Goal: Find specific page/section: Find specific page/section

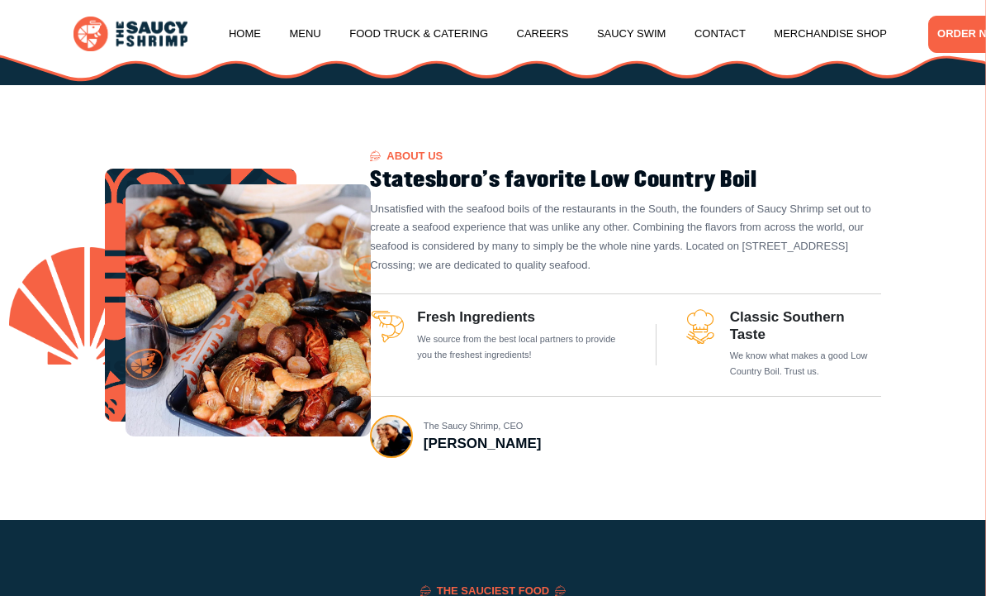
scroll to position [459, 0]
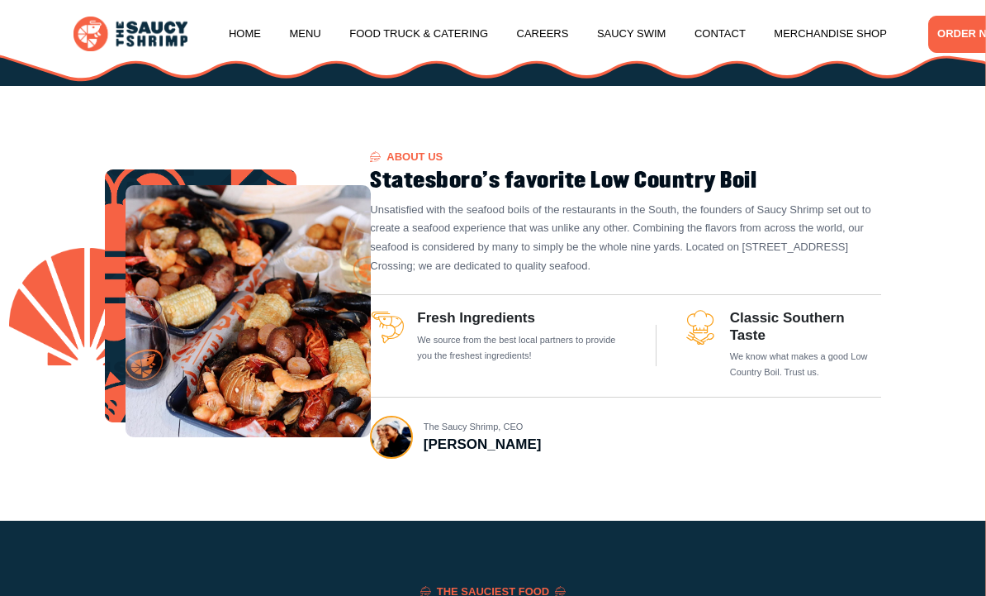
click at [297, 20] on link "Menu" at bounding box center [304, 33] width 31 height 63
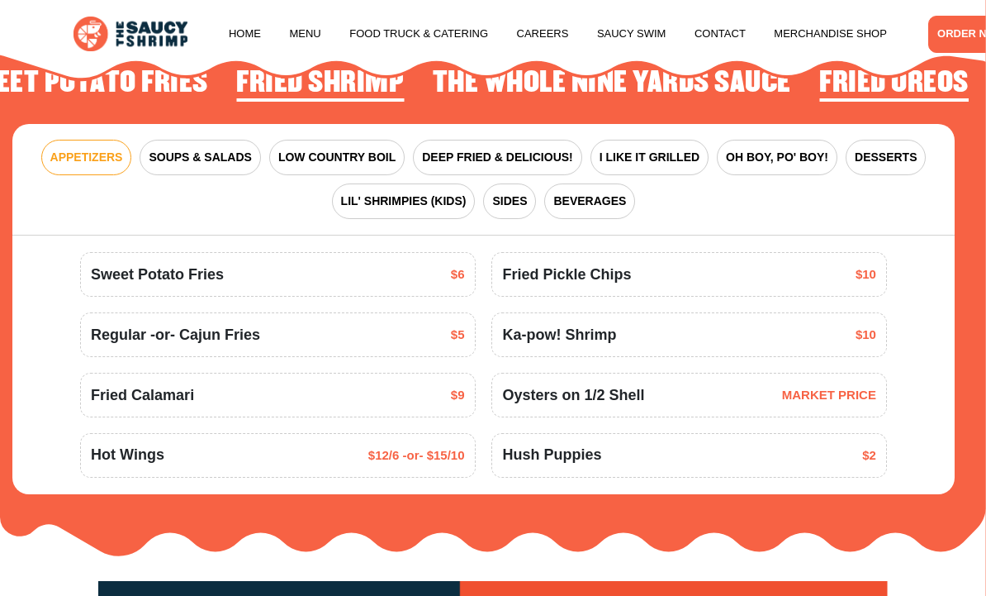
scroll to position [1644, 0]
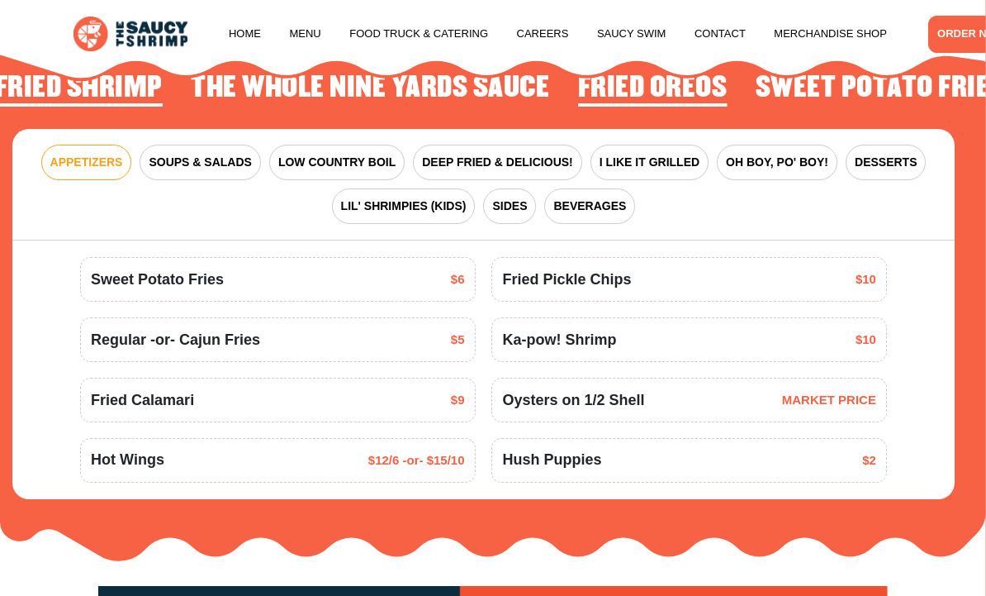
click at [304, 154] on span "LOW COUNTRY BOIL" at bounding box center [336, 162] width 117 height 17
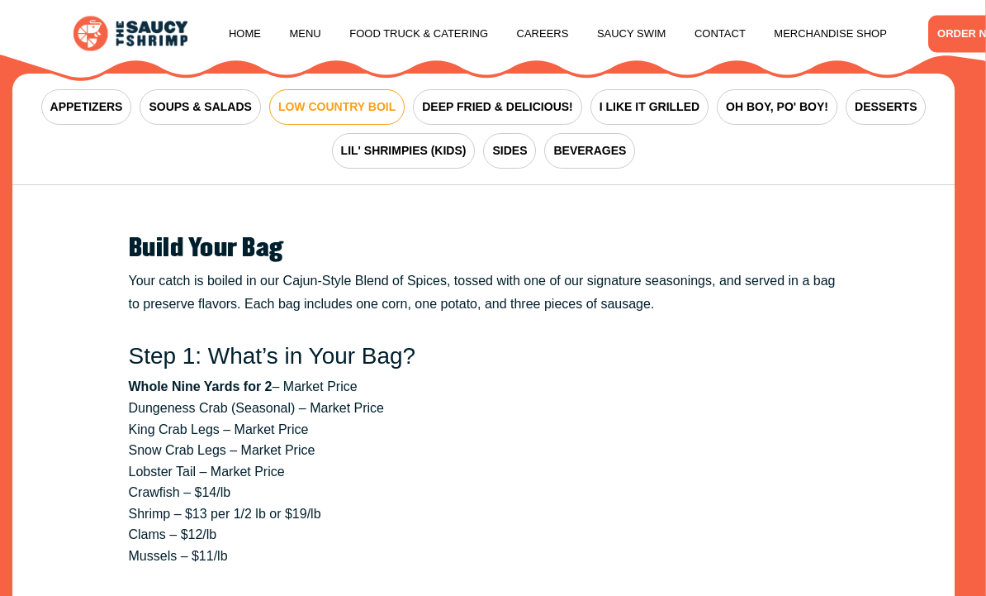
scroll to position [1778, 0]
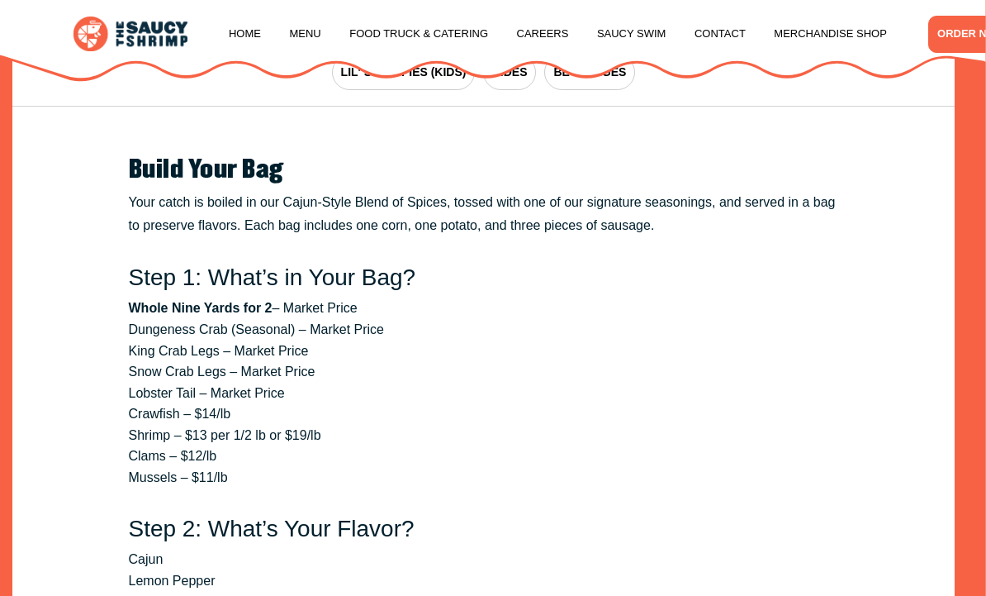
click at [950, 416] on div "Lemonade $3 Sweet Tea -or- Unsweet Tea" at bounding box center [483, 540] width 943 height 867
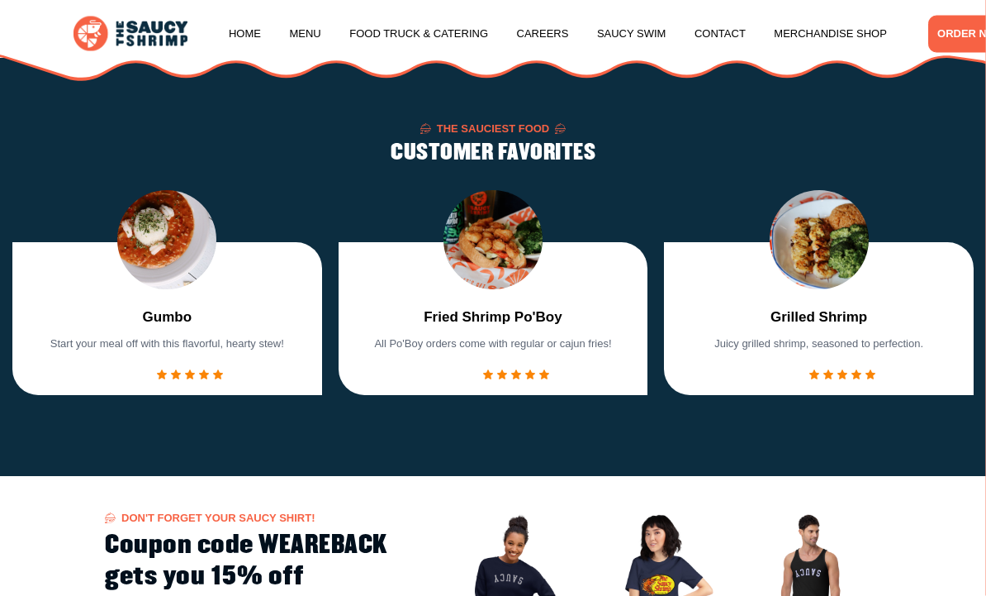
scroll to position [910, 0]
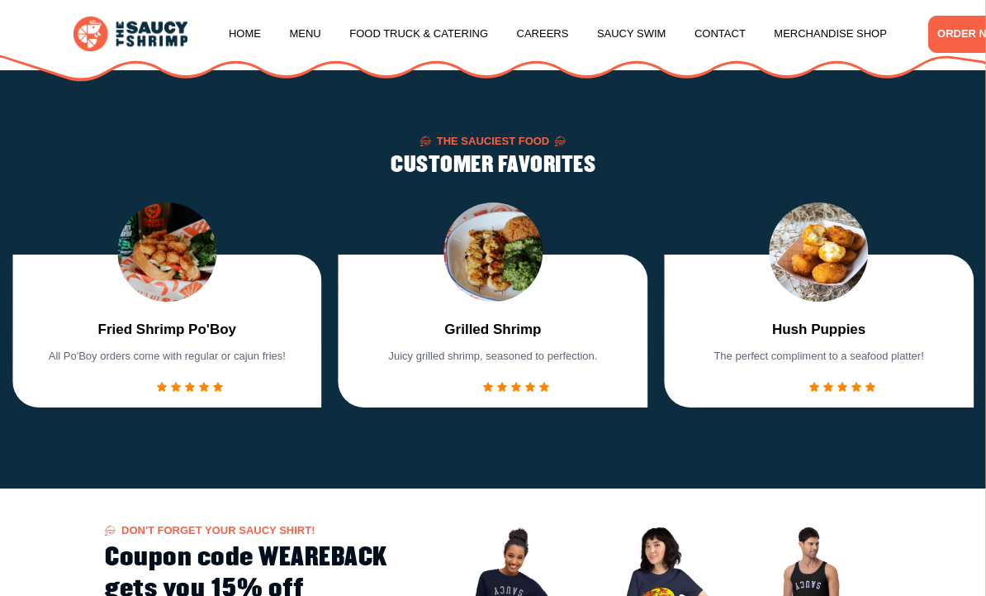
click at [640, 24] on link "Saucy Swim" at bounding box center [631, 33] width 69 height 63
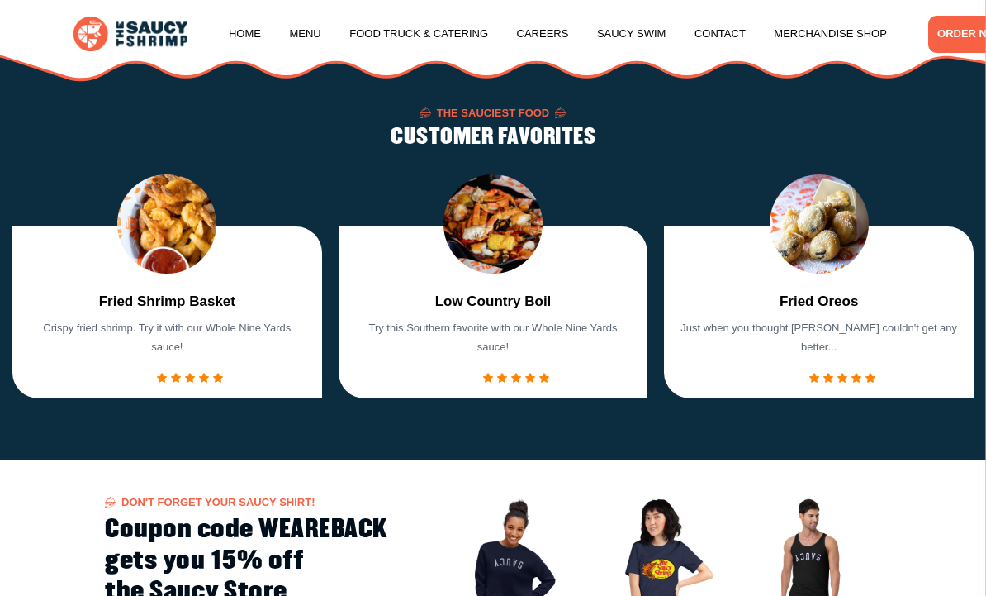
click at [563, 30] on link "Careers" at bounding box center [543, 33] width 52 height 63
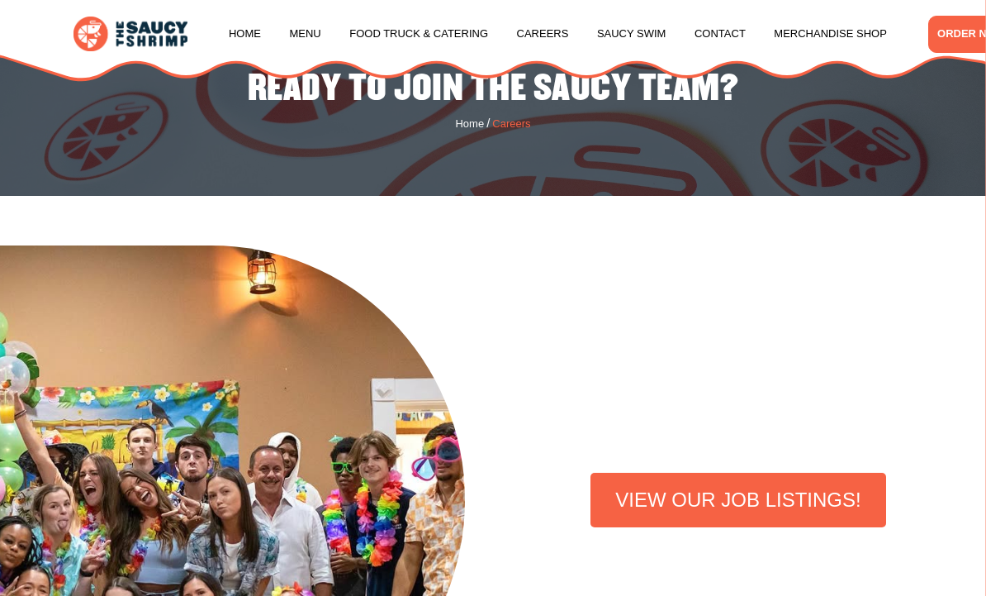
scroll to position [406, 0]
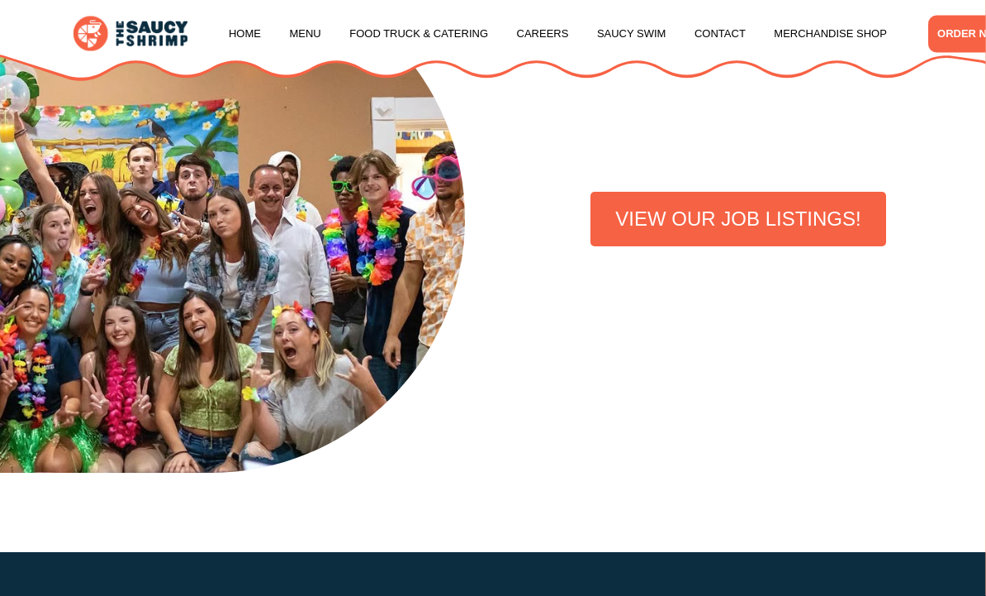
click at [300, 28] on link "Menu" at bounding box center [304, 33] width 31 height 63
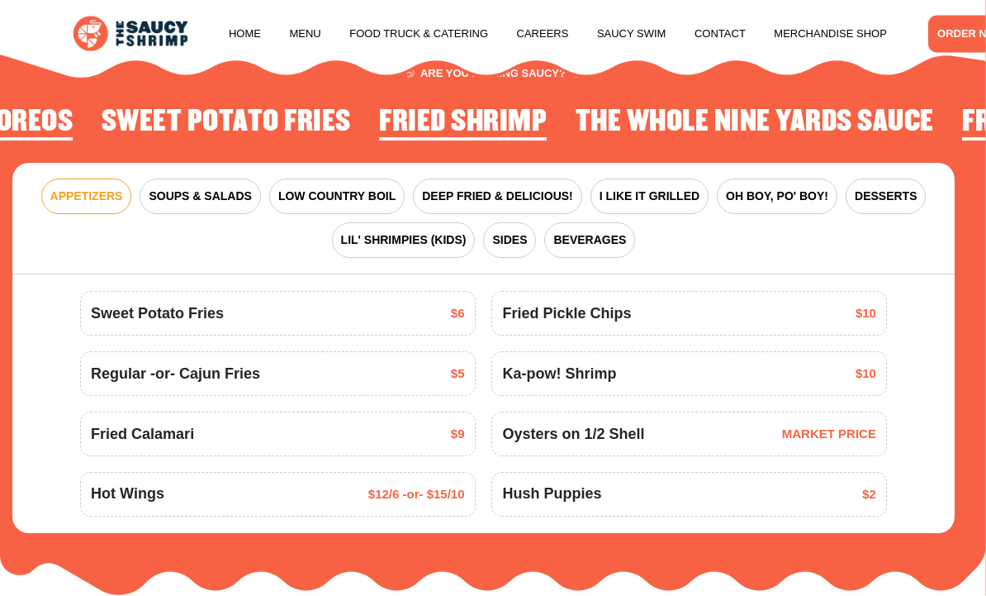
scroll to position [1610, 0]
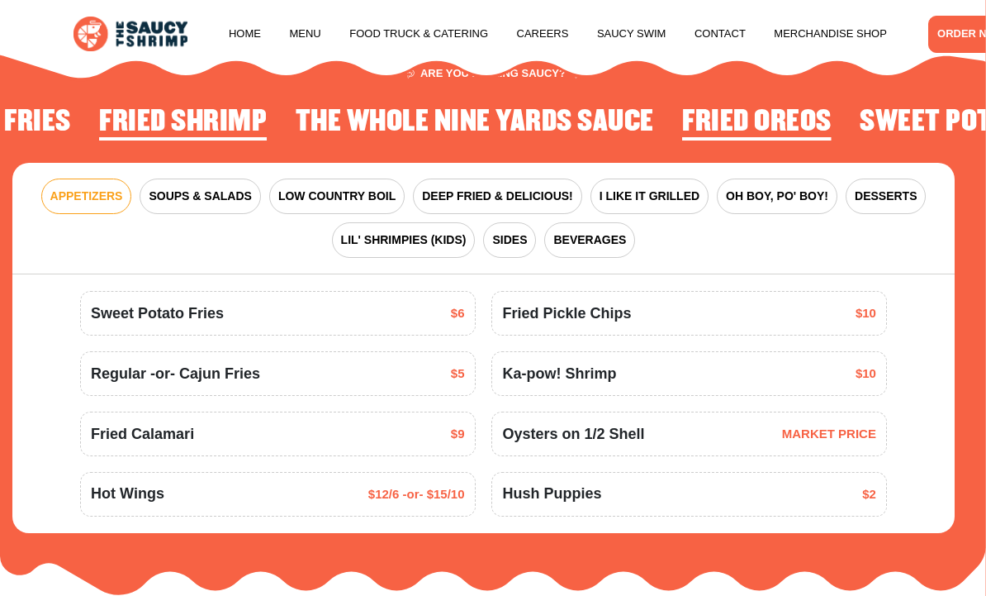
click at [682, 190] on span "I LIKE IT GRILLED" at bounding box center [650, 196] width 100 height 17
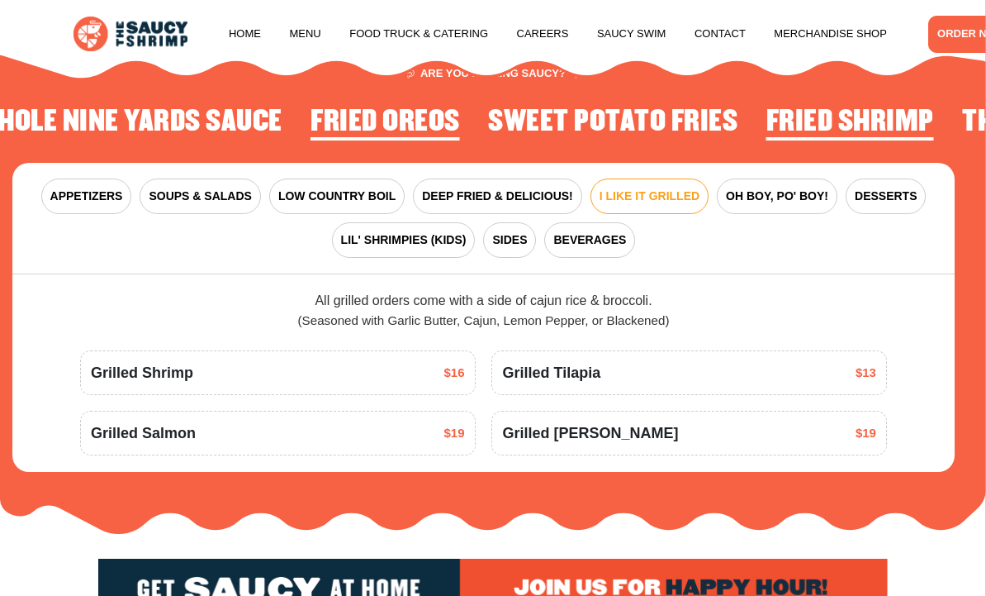
click at [561, 188] on span "DEEP FRIED & DELICIOUS!" at bounding box center [497, 196] width 151 height 17
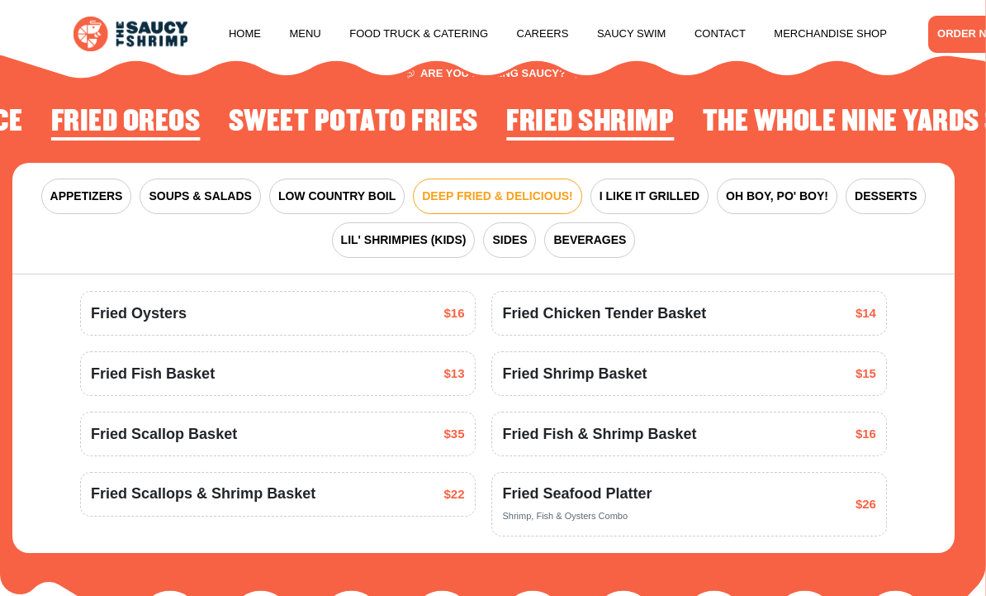
click at [810, 503] on div "Fried Seafood Platter Shrimp, Fish & Oysters Combo $26" at bounding box center [688, 503] width 373 height 42
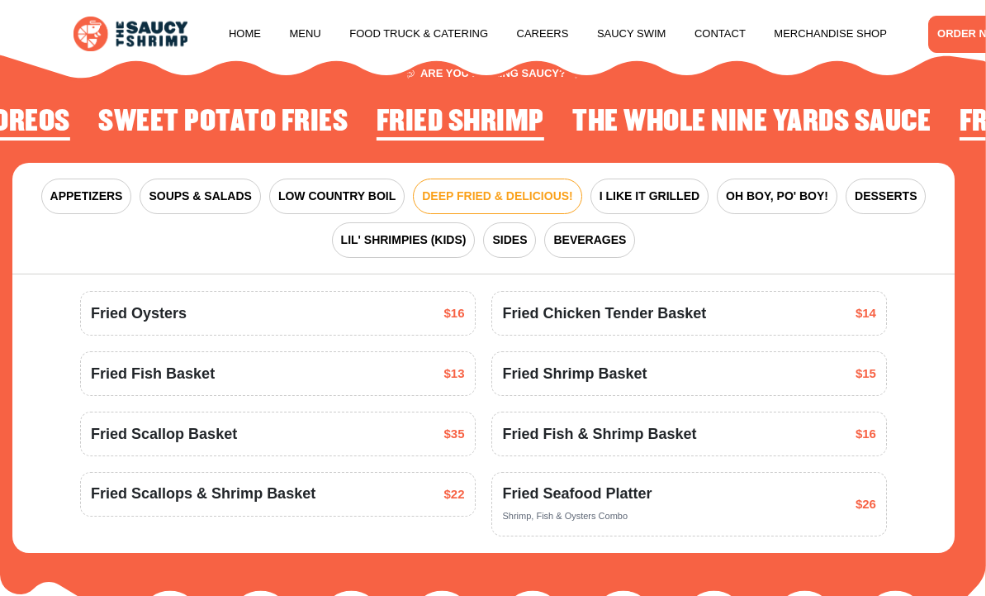
click at [645, 497] on span "Fried Seafood Platter" at bounding box center [577, 493] width 150 height 22
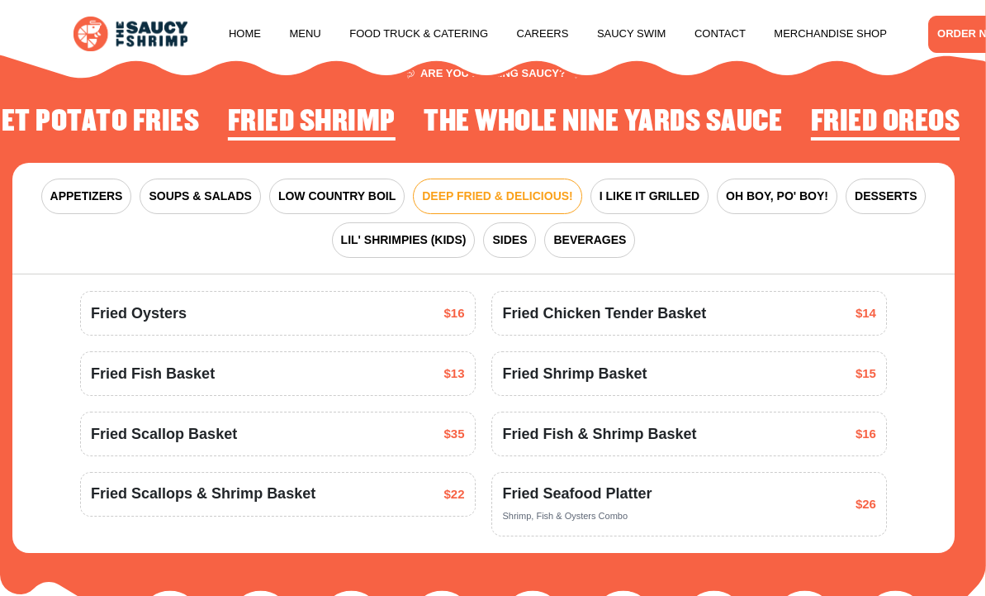
click at [293, 178] on button "LOW COUNTRY BOIL" at bounding box center [336, 196] width 135 height 36
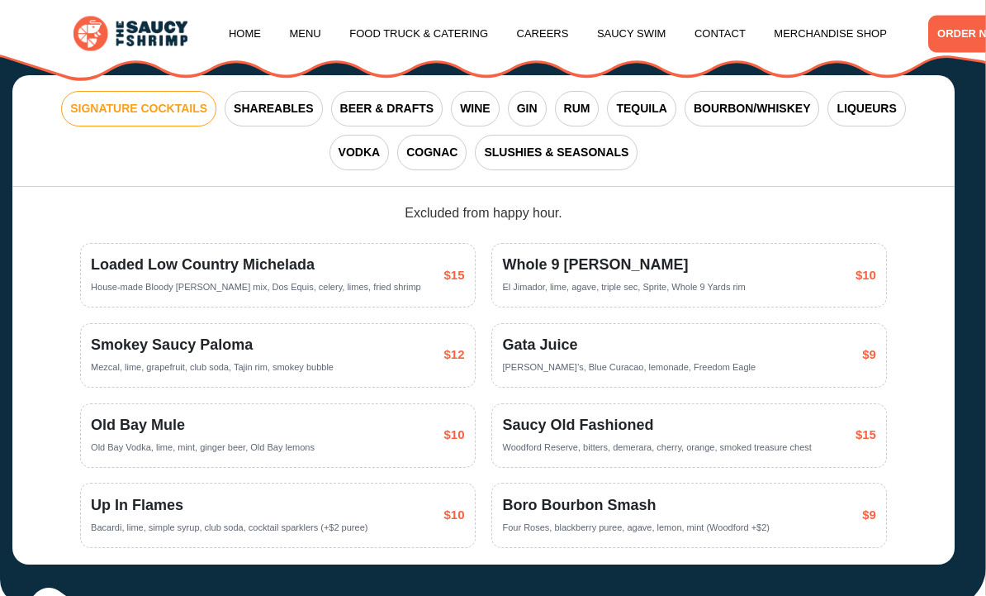
scroll to position [3106, 0]
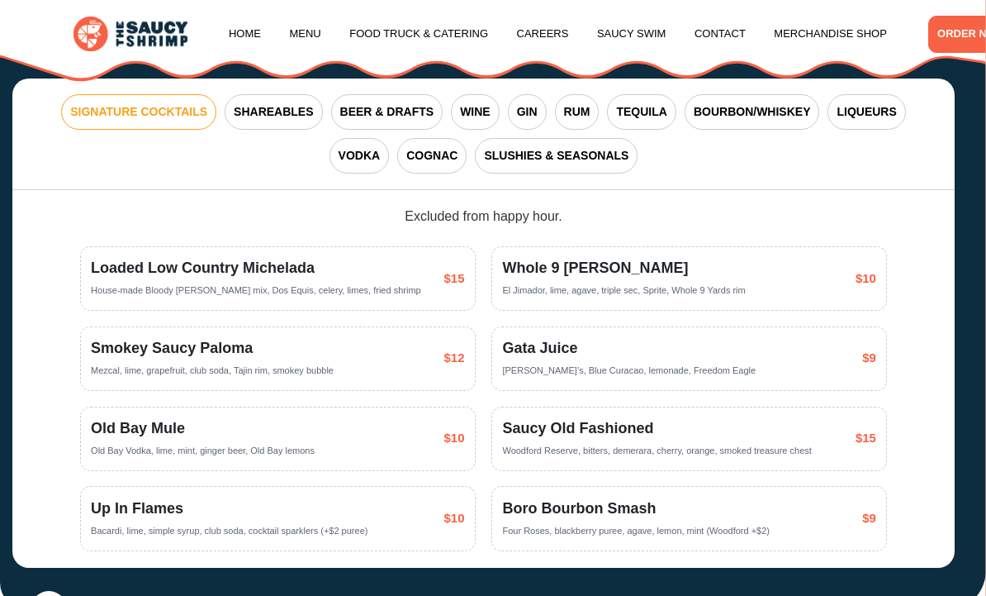
click at [257, 103] on span "SHAREABLES" at bounding box center [273, 111] width 79 height 17
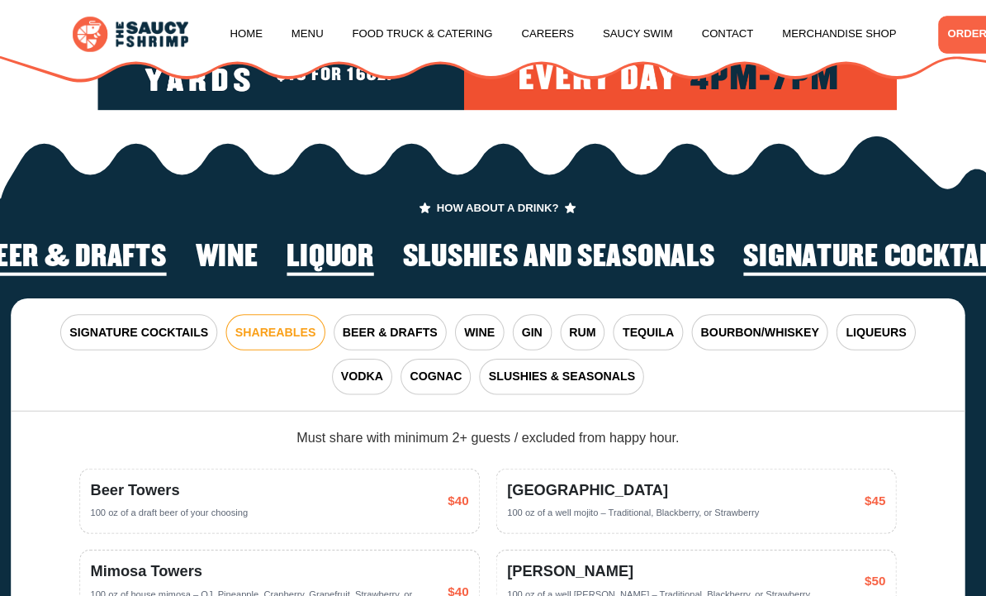
scroll to position [2890, 0]
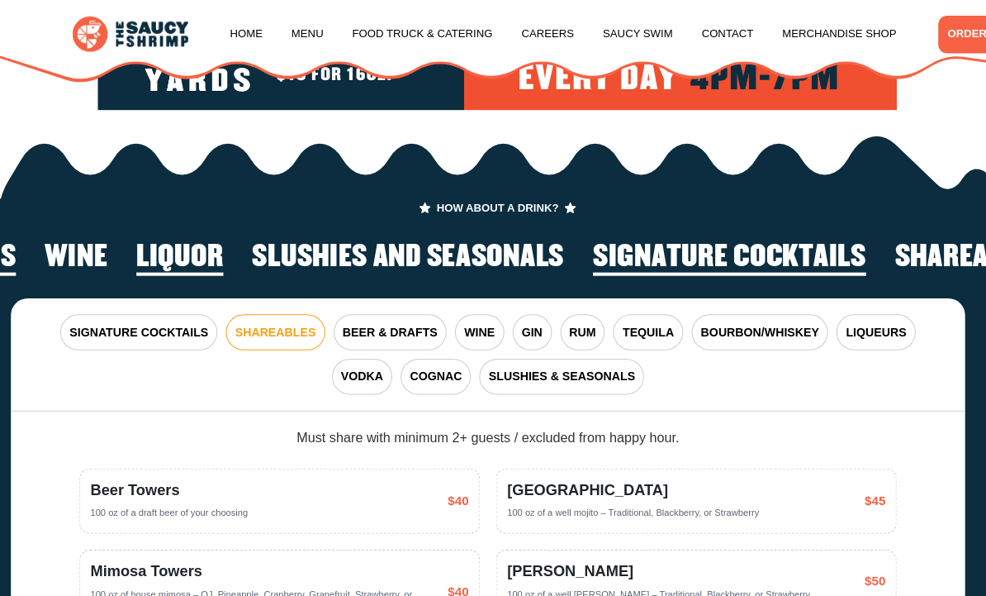
click at [131, 311] on button "SIGNATURE COCKTAILS" at bounding box center [138, 329] width 155 height 36
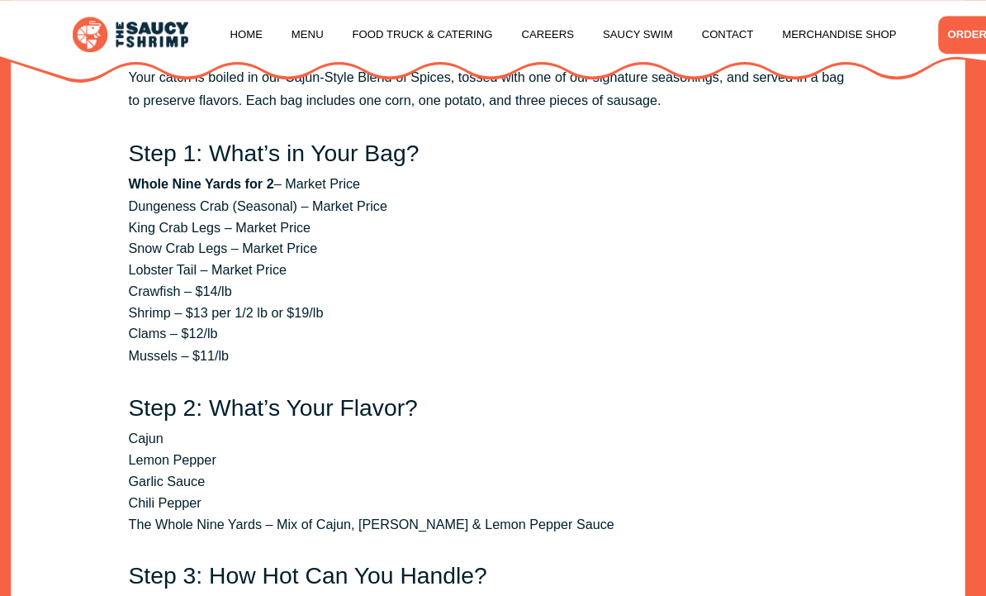
scroll to position [1901, 0]
